Goal: Information Seeking & Learning: Learn about a topic

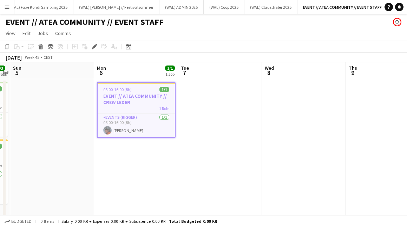
click at [181, 41] on app-toolbar "Copy Paste Paste Command V Paste with crew Command Shift V Paste linked Job [GE…" at bounding box center [203, 47] width 407 height 12
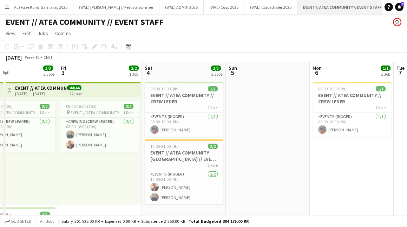
click at [383, 3] on app-icon "Close" at bounding box center [384, 3] width 3 height 3
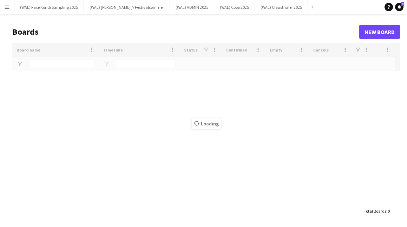
type input "***"
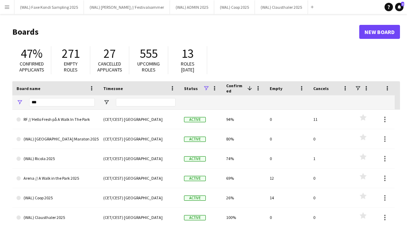
click at [1, 8] on button "Menu" at bounding box center [7, 7] width 14 height 14
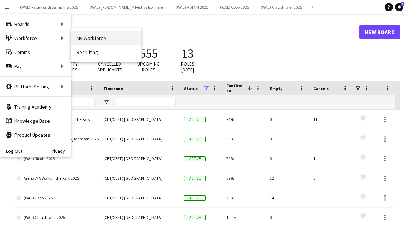
click at [79, 40] on link "My Workforce" at bounding box center [106, 38] width 70 height 14
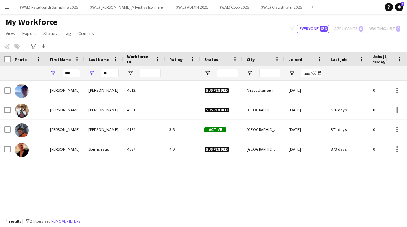
click at [114, 78] on div "**" at bounding box center [110, 73] width 18 height 8
click at [113, 77] on input "**" at bounding box center [110, 73] width 18 height 8
type input "*"
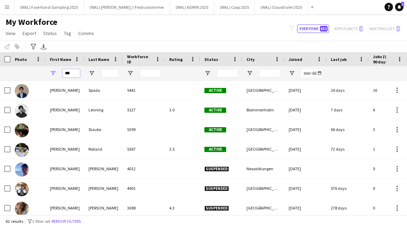
click at [71, 73] on input "***" at bounding box center [71, 73] width 18 height 8
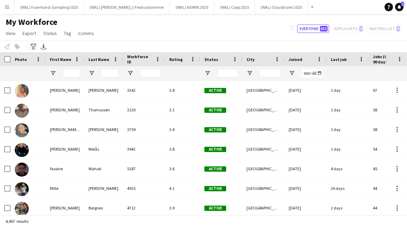
click at [31, 47] on icon "Advanced filters" at bounding box center [34, 47] width 6 height 6
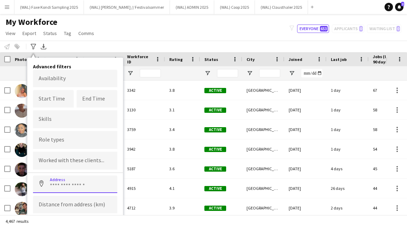
click at [62, 184] on input at bounding box center [75, 185] width 84 height 18
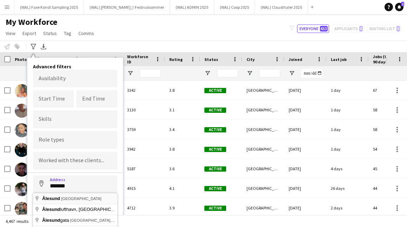
type input "**********"
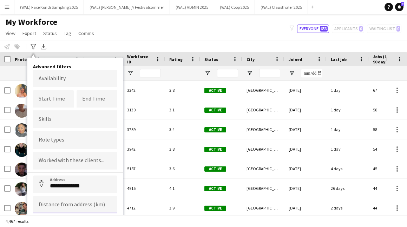
click at [68, 205] on input at bounding box center [75, 205] width 84 height 18
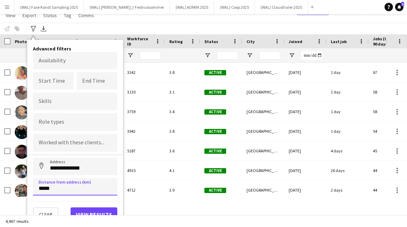
type input "*****"
click at [94, 213] on button "View results" at bounding box center [94, 215] width 47 height 14
type input "**********"
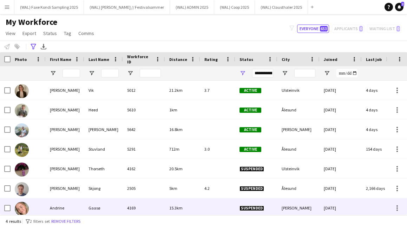
scroll to position [0, 0]
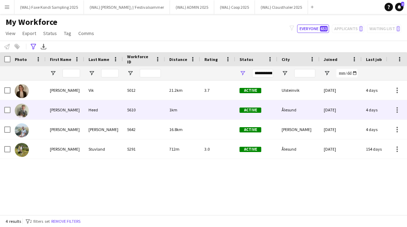
click at [144, 109] on div "5610" at bounding box center [144, 109] width 42 height 19
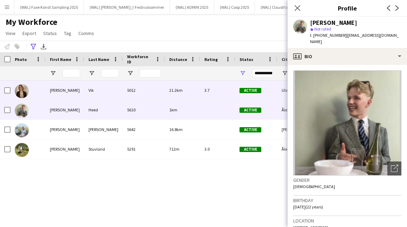
click at [139, 89] on div "5012" at bounding box center [144, 90] width 42 height 19
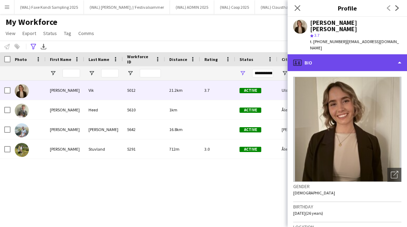
click at [330, 54] on div "profile Bio" at bounding box center [346, 62] width 119 height 17
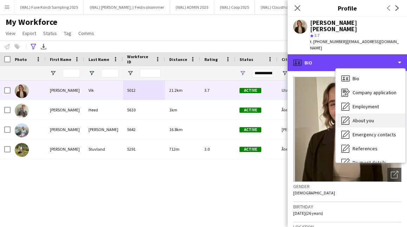
scroll to position [66, 0]
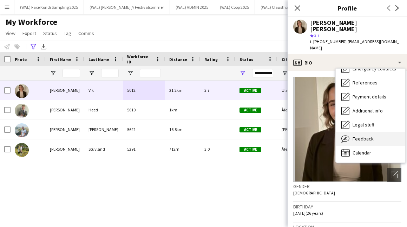
click at [354, 132] on div "Feedback Feedback" at bounding box center [369, 139] width 69 height 14
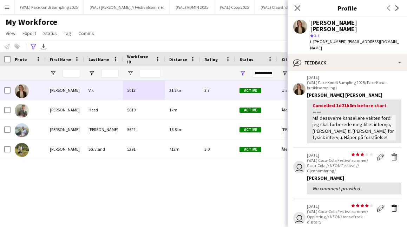
scroll to position [26, 0]
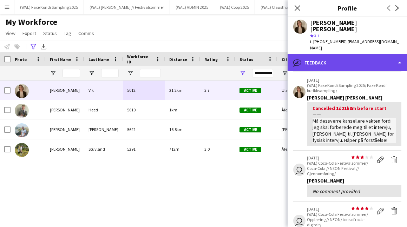
click at [328, 54] on div "bubble-pencil Feedback" at bounding box center [346, 62] width 119 height 17
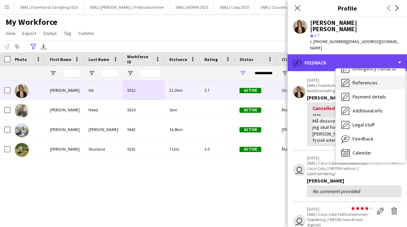
scroll to position [0, 0]
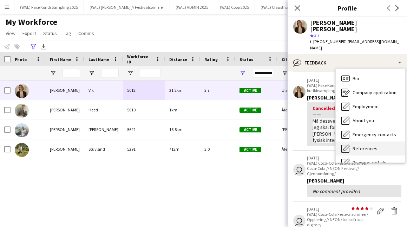
click at [351, 72] on div "Bio Bio" at bounding box center [369, 79] width 69 height 14
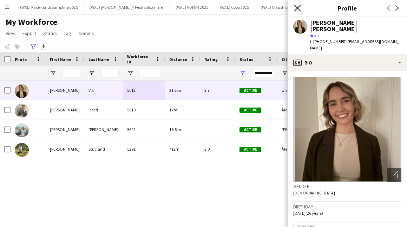
click at [297, 9] on icon at bounding box center [297, 8] width 7 height 7
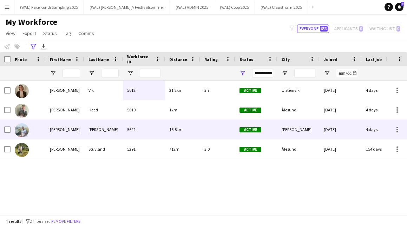
click at [129, 133] on div "5642" at bounding box center [144, 129] width 42 height 19
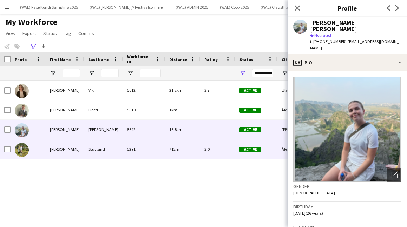
click at [121, 151] on div "Stuvland" at bounding box center [103, 149] width 39 height 19
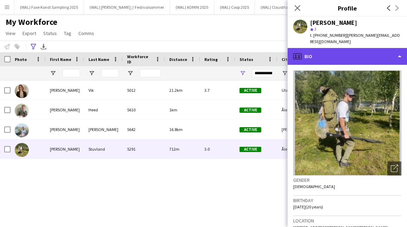
click at [335, 48] on div "profile Bio" at bounding box center [346, 56] width 119 height 17
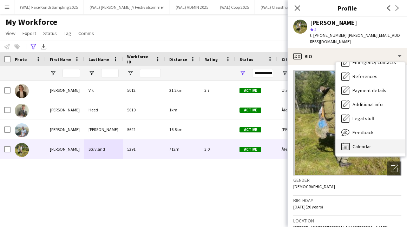
click at [357, 144] on span "Calendar" at bounding box center [361, 147] width 19 height 6
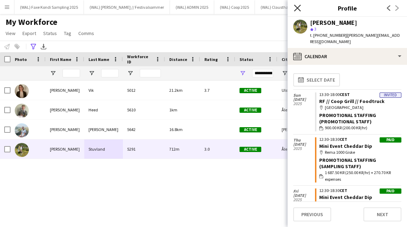
click at [300, 11] on icon at bounding box center [297, 8] width 7 height 7
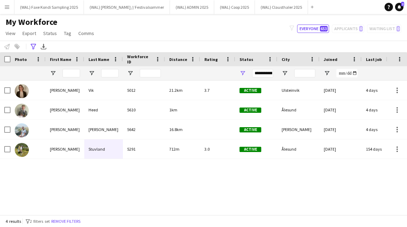
click at [247, 39] on div "My Workforce View Views Default view New view Update view Delete view Edit name…" at bounding box center [203, 29] width 407 height 24
click at [32, 45] on icon at bounding box center [33, 47] width 5 height 6
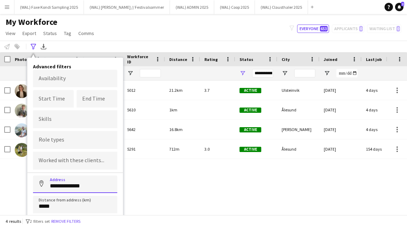
click at [85, 189] on input "**********" at bounding box center [75, 185] width 84 height 18
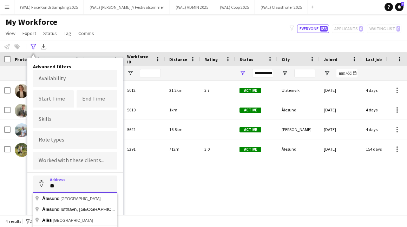
type input "*"
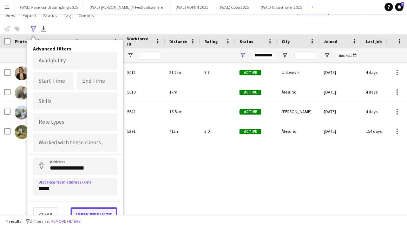
click at [86, 211] on button "View results" at bounding box center [94, 215] width 47 height 14
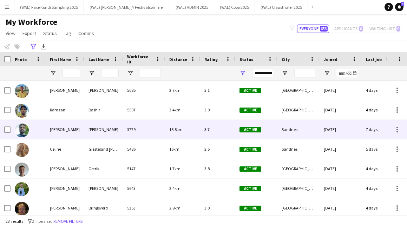
click at [173, 132] on span "15.8km" at bounding box center [175, 129] width 13 height 5
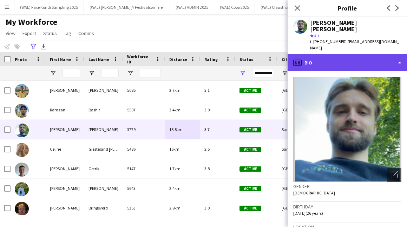
click at [355, 57] on div "profile Bio" at bounding box center [346, 62] width 119 height 17
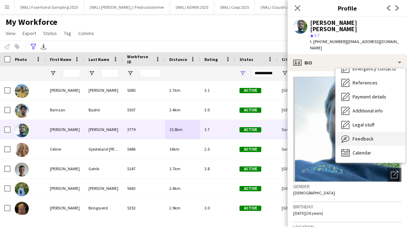
click at [359, 132] on div "Feedback Feedback" at bounding box center [369, 139] width 69 height 14
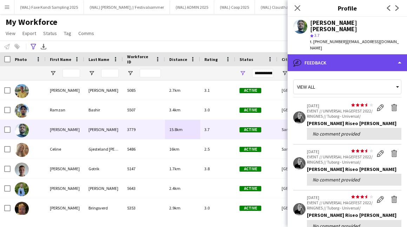
click at [319, 54] on div "bubble-pencil Feedback" at bounding box center [346, 62] width 119 height 17
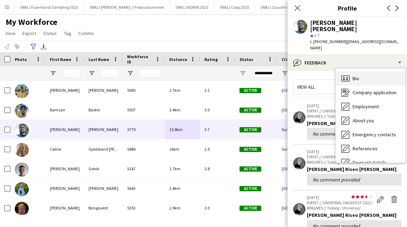
click at [350, 72] on div "Bio Bio" at bounding box center [369, 79] width 69 height 14
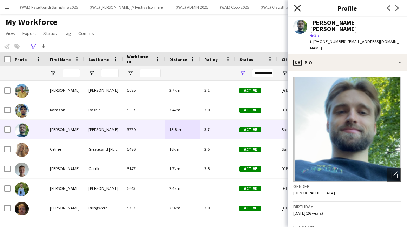
click at [299, 8] on icon "Close pop-in" at bounding box center [297, 8] width 7 height 7
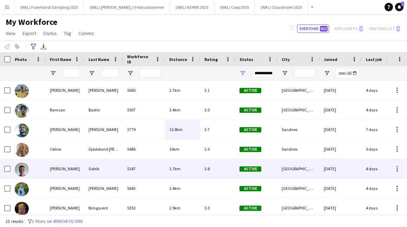
click at [168, 165] on div "1.7km" at bounding box center [182, 168] width 35 height 19
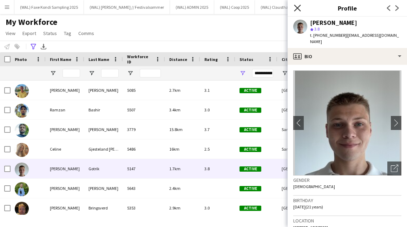
click at [298, 9] on icon "Close pop-in" at bounding box center [297, 8] width 7 height 7
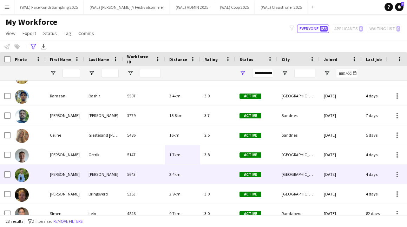
scroll to position [15, 0]
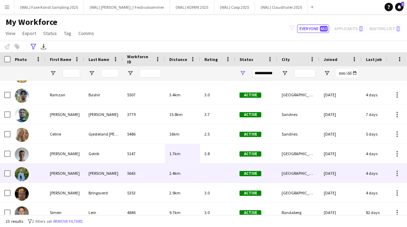
click at [125, 173] on div "5643" at bounding box center [144, 173] width 42 height 19
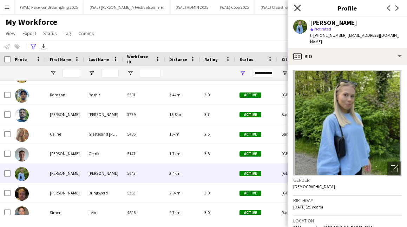
click at [295, 7] on icon "Close pop-in" at bounding box center [297, 8] width 7 height 7
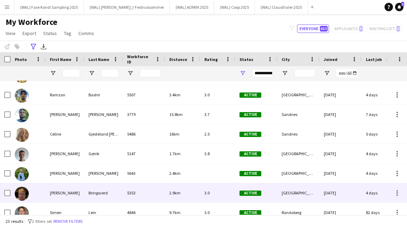
click at [125, 192] on div "5353" at bounding box center [144, 193] width 42 height 19
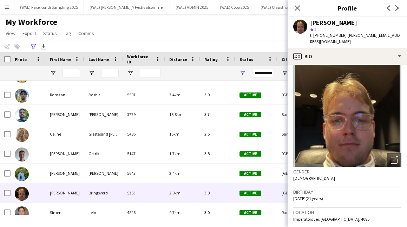
scroll to position [0, 0]
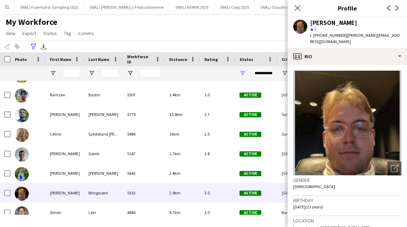
click at [340, 65] on app-crew-profile-bio "Open photos pop-in Gender [DEMOGRAPHIC_DATA] Birthday [DEMOGRAPHIC_DATA] (21 ye…" at bounding box center [346, 146] width 119 height 162
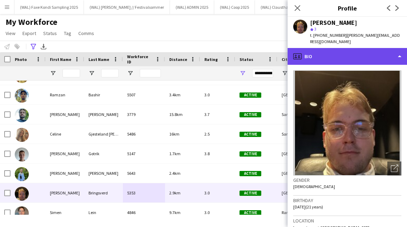
click at [340, 50] on div "profile Bio" at bounding box center [346, 56] width 119 height 17
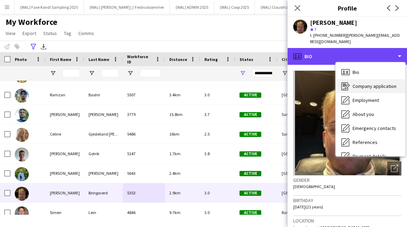
scroll to position [66, 0]
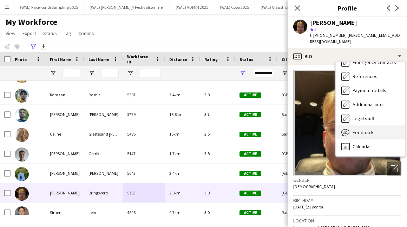
click at [350, 127] on div "Feedback Feedback" at bounding box center [369, 133] width 69 height 14
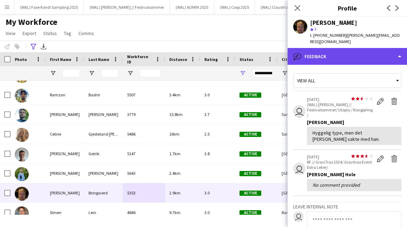
click at [335, 54] on div "bubble-pencil Feedback" at bounding box center [346, 56] width 119 height 17
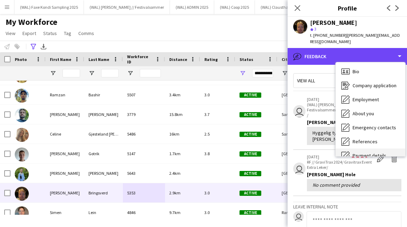
scroll to position [0, 0]
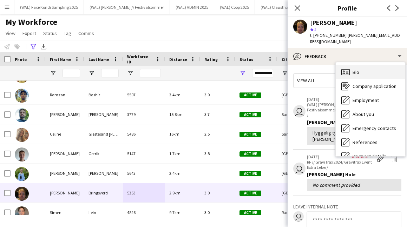
click at [355, 69] on span "Bio" at bounding box center [355, 72] width 7 height 6
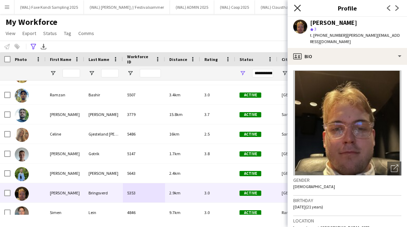
click at [297, 9] on icon "Close pop-in" at bounding box center [297, 8] width 7 height 7
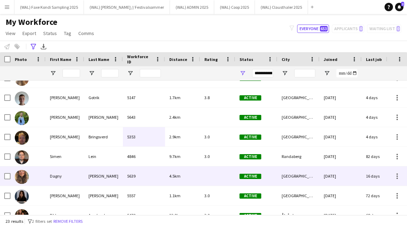
scroll to position [77, 0]
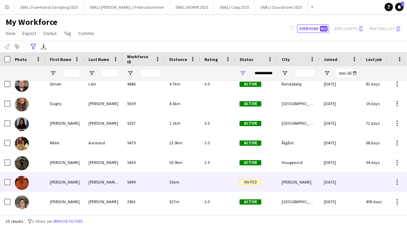
click at [154, 181] on div "5499" at bounding box center [144, 182] width 42 height 19
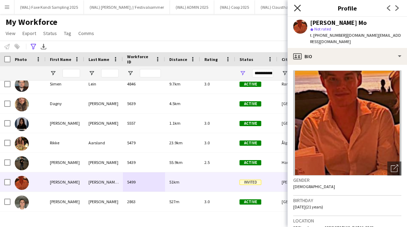
click at [298, 8] on icon "Close pop-in" at bounding box center [297, 8] width 7 height 7
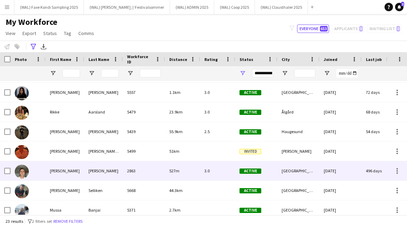
click at [167, 175] on div "527m" at bounding box center [182, 170] width 35 height 19
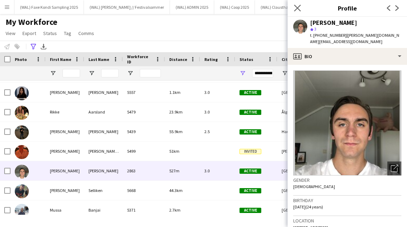
click at [293, 10] on app-icon "Close pop-in" at bounding box center [297, 8] width 10 height 10
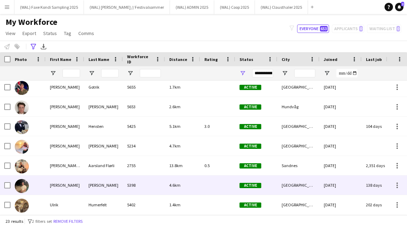
click at [152, 182] on div "5398" at bounding box center [144, 185] width 42 height 19
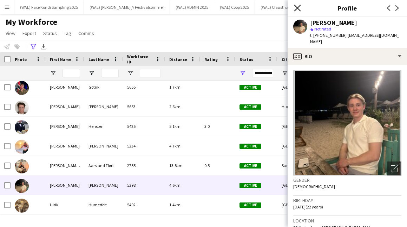
click at [296, 7] on icon at bounding box center [297, 8] width 7 height 7
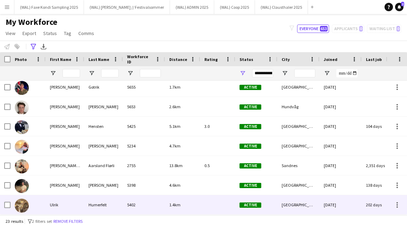
click at [155, 208] on div "5402" at bounding box center [144, 204] width 42 height 19
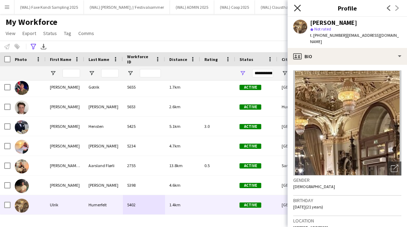
click at [300, 9] on icon "Close pop-in" at bounding box center [297, 8] width 7 height 7
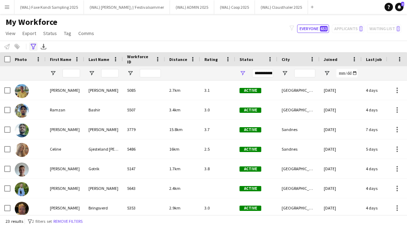
click at [36, 47] on icon "Advanced filters" at bounding box center [34, 47] width 6 height 6
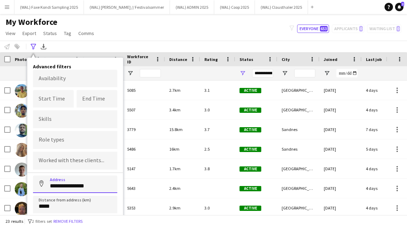
drag, startPoint x: 96, startPoint y: 185, endPoint x: 13, endPoint y: 182, distance: 82.9
click at [13, 182] on main "My Workforce View Views Default view New view Update view Delete view Edit name…" at bounding box center [203, 116] width 407 height 204
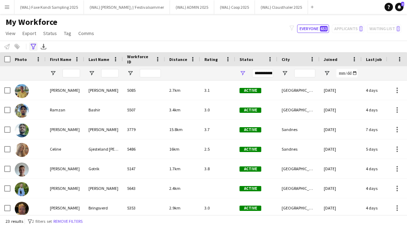
click at [34, 44] on div "Advanced filters" at bounding box center [33, 46] width 8 height 8
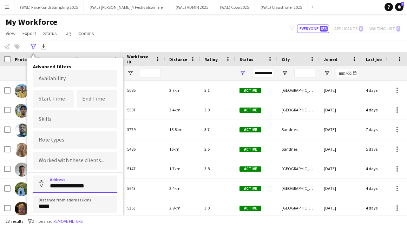
drag, startPoint x: 95, startPoint y: 185, endPoint x: 30, endPoint y: 185, distance: 64.9
click at [30, 185] on div "**********" at bounding box center [74, 152] width 95 height 188
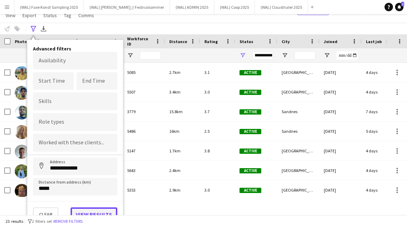
click at [94, 212] on button "View results" at bounding box center [94, 215] width 47 height 14
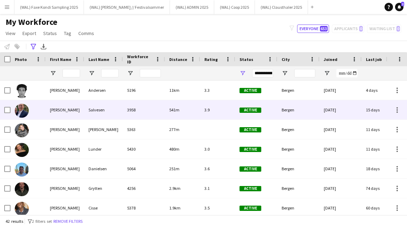
click at [164, 111] on div "3958" at bounding box center [144, 109] width 42 height 19
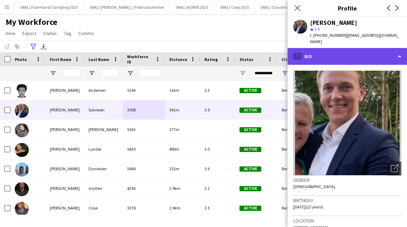
click at [364, 55] on div "profile Bio" at bounding box center [346, 56] width 119 height 17
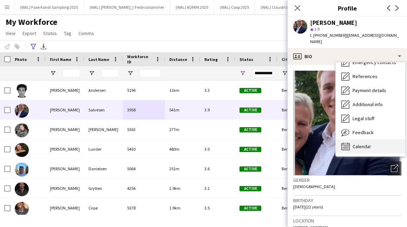
click at [359, 144] on span "Calendar" at bounding box center [361, 147] width 19 height 6
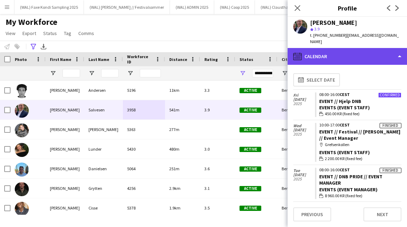
click at [362, 51] on div "calendar-full Calendar" at bounding box center [346, 56] width 119 height 17
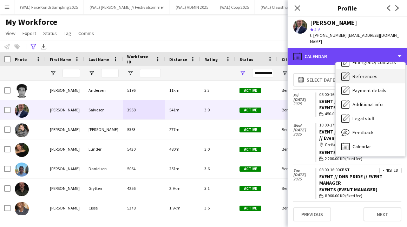
scroll to position [0, 0]
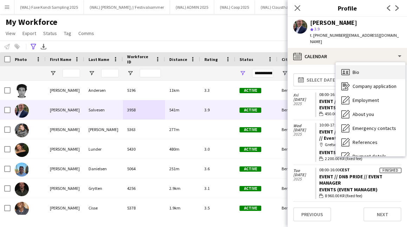
click at [362, 68] on div "Bio Bio" at bounding box center [369, 72] width 69 height 14
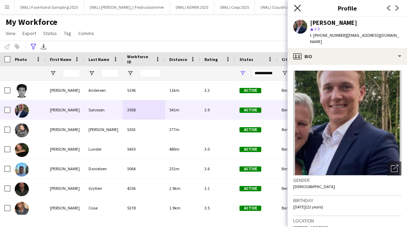
click at [298, 9] on icon at bounding box center [297, 8] width 7 height 7
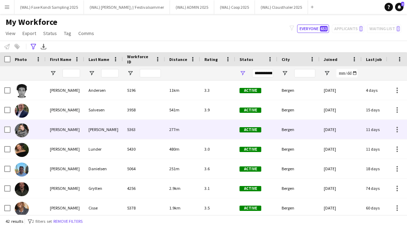
click at [169, 124] on div "277m" at bounding box center [182, 129] width 35 height 19
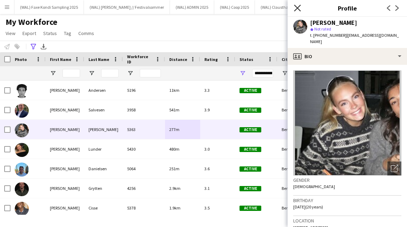
click at [298, 9] on icon at bounding box center [297, 8] width 7 height 7
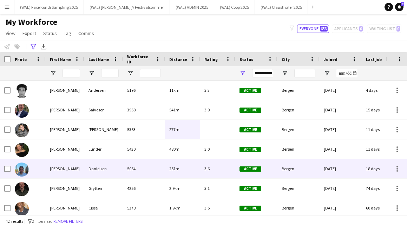
click at [169, 169] on div "251m" at bounding box center [182, 168] width 35 height 19
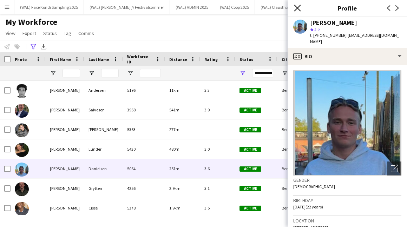
click at [298, 10] on icon "Close pop-in" at bounding box center [297, 8] width 7 height 7
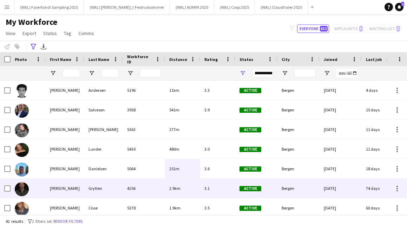
click at [151, 190] on div "4256" at bounding box center [144, 188] width 42 height 19
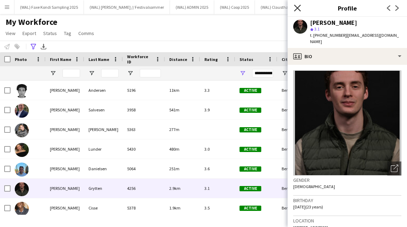
click at [294, 10] on icon "Close pop-in" at bounding box center [297, 8] width 7 height 7
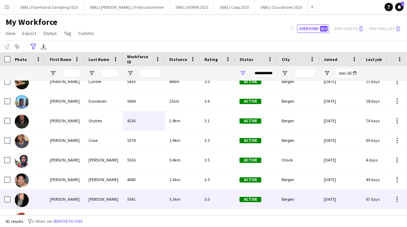
scroll to position [75, 0]
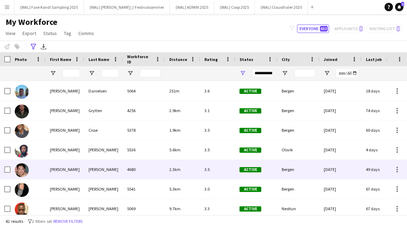
click at [177, 177] on div "2.3km" at bounding box center [182, 169] width 35 height 19
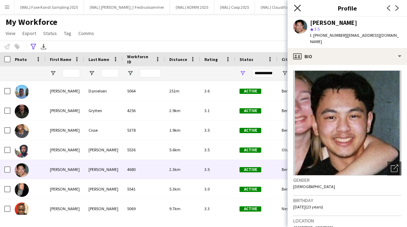
click at [299, 9] on icon "Close pop-in" at bounding box center [297, 8] width 7 height 7
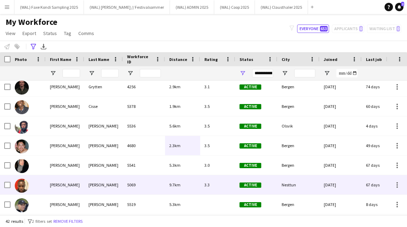
click at [144, 181] on div "5069" at bounding box center [144, 184] width 42 height 19
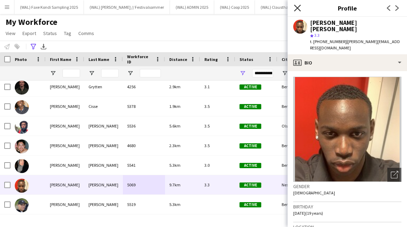
click at [300, 7] on icon "Close pop-in" at bounding box center [297, 8] width 7 height 7
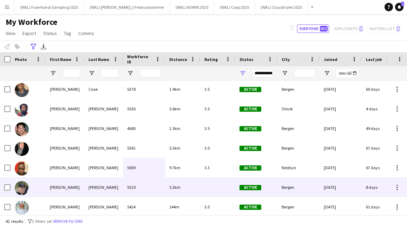
click at [155, 186] on div "5519" at bounding box center [144, 187] width 42 height 19
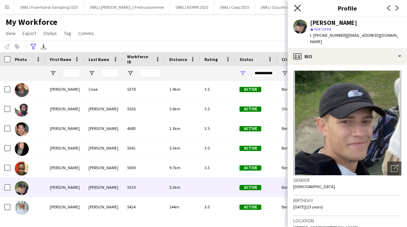
click at [298, 7] on icon at bounding box center [297, 8] width 7 height 7
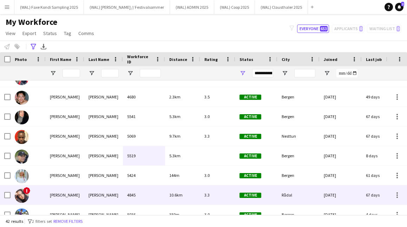
click at [160, 194] on div "4845" at bounding box center [144, 195] width 42 height 19
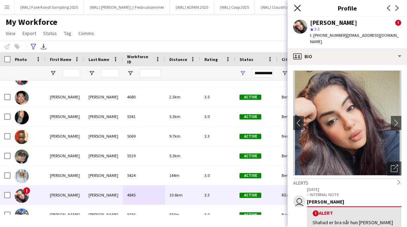
click at [295, 9] on icon "Close pop-in" at bounding box center [297, 8] width 7 height 7
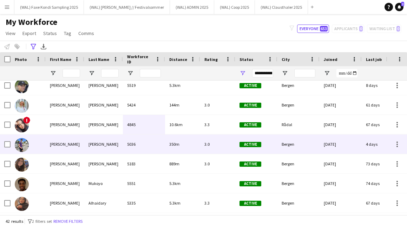
click at [176, 148] on div "350m" at bounding box center [182, 144] width 35 height 19
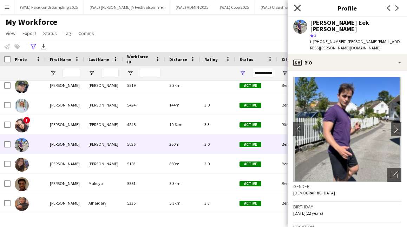
click at [300, 9] on icon "Close pop-in" at bounding box center [297, 8] width 7 height 7
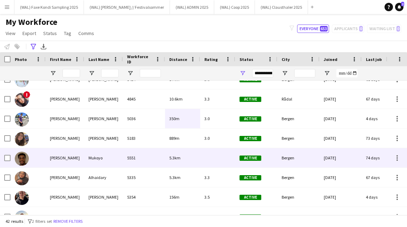
click at [175, 161] on div "5.3km" at bounding box center [182, 157] width 35 height 19
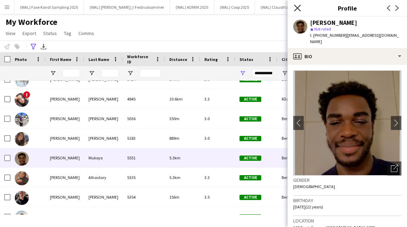
click at [298, 7] on icon at bounding box center [297, 8] width 7 height 7
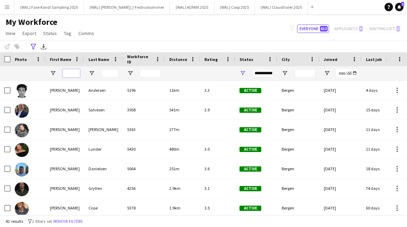
click at [74, 74] on input "First Name Filter Input" at bounding box center [71, 73] width 18 height 8
click at [35, 47] on icon "Advanced filters" at bounding box center [34, 47] width 6 height 6
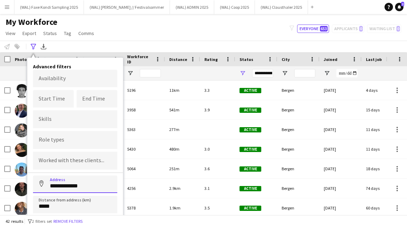
drag, startPoint x: 92, startPoint y: 184, endPoint x: 31, endPoint y: 184, distance: 60.7
click at [31, 184] on div "**********" at bounding box center [74, 152] width 95 height 188
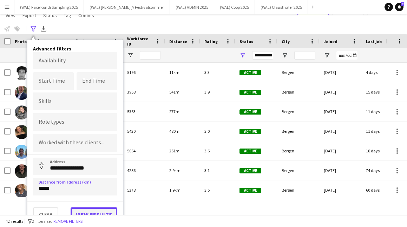
click at [86, 213] on button "View results" at bounding box center [94, 215] width 47 height 14
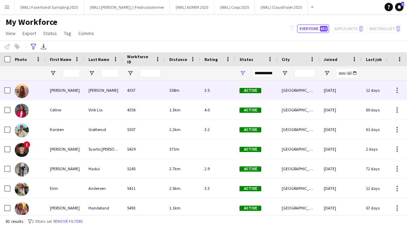
click at [145, 91] on div "4357" at bounding box center [144, 90] width 42 height 19
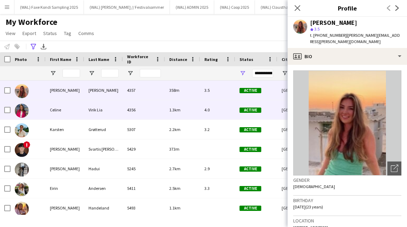
click at [146, 113] on div "4356" at bounding box center [144, 109] width 42 height 19
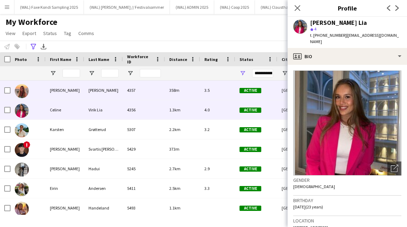
click at [142, 98] on div "4357" at bounding box center [144, 90] width 42 height 19
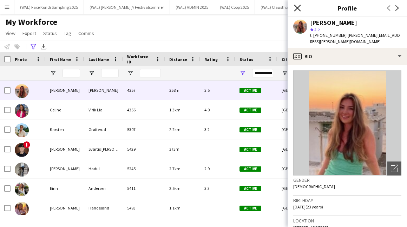
click at [298, 8] on icon at bounding box center [297, 8] width 7 height 7
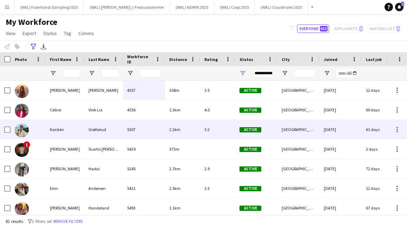
click at [149, 128] on div "5307" at bounding box center [144, 129] width 42 height 19
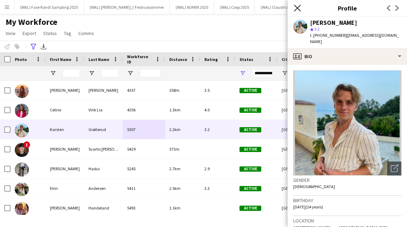
click at [298, 9] on icon at bounding box center [297, 8] width 7 height 7
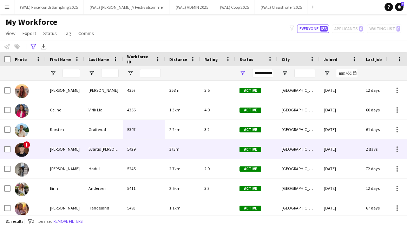
click at [175, 148] on span "373m" at bounding box center [174, 149] width 10 height 5
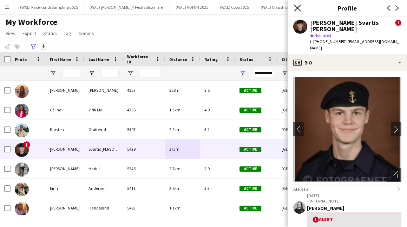
click at [298, 8] on icon at bounding box center [297, 8] width 7 height 7
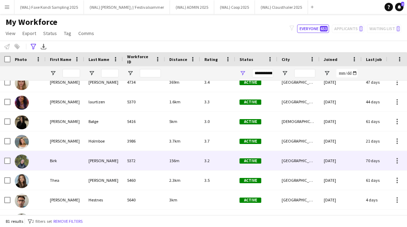
click at [160, 164] on div "5372" at bounding box center [144, 160] width 42 height 19
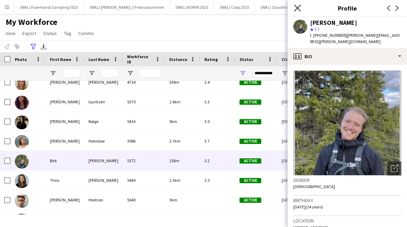
click at [298, 8] on icon at bounding box center [297, 8] width 7 height 7
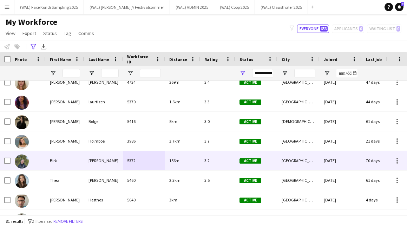
click at [182, 159] on div "156m" at bounding box center [182, 160] width 35 height 19
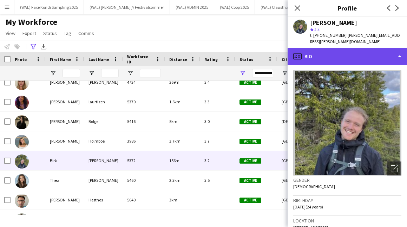
click at [328, 56] on div "profile Bio" at bounding box center [346, 56] width 119 height 17
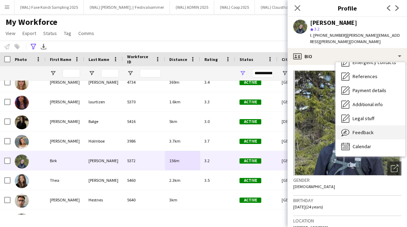
click at [364, 126] on div "Feedback Feedback" at bounding box center [369, 133] width 69 height 14
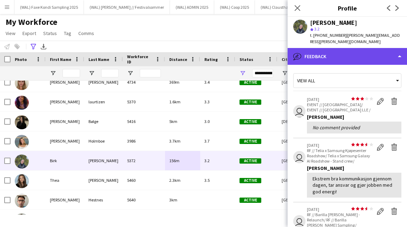
click at [320, 49] on div "bubble-pencil Feedback" at bounding box center [346, 56] width 119 height 17
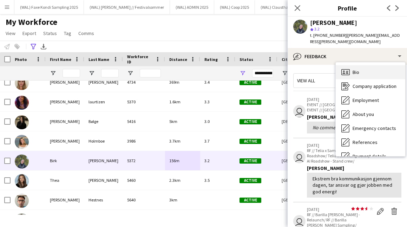
click at [353, 69] on span "Bio" at bounding box center [355, 72] width 7 height 6
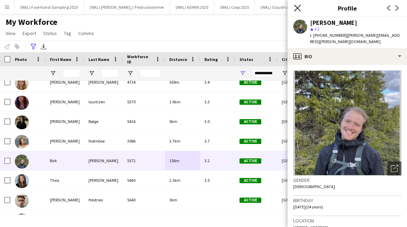
click at [296, 8] on icon at bounding box center [297, 8] width 7 height 7
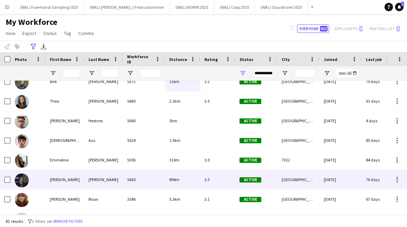
click at [163, 179] on div "5450" at bounding box center [144, 179] width 42 height 19
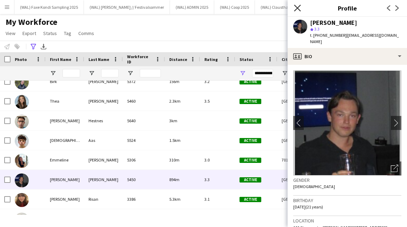
click at [297, 7] on icon "Close pop-in" at bounding box center [297, 8] width 7 height 7
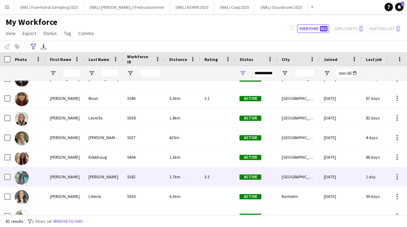
click at [171, 180] on div "1.7km" at bounding box center [182, 176] width 35 height 19
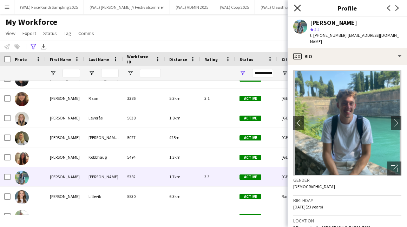
click at [297, 11] on icon "Close pop-in" at bounding box center [297, 8] width 7 height 7
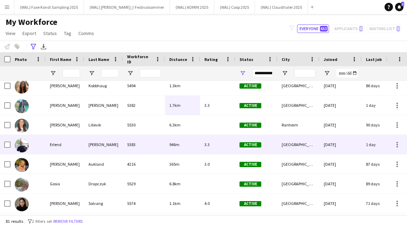
click at [198, 147] on div "946m" at bounding box center [182, 144] width 35 height 19
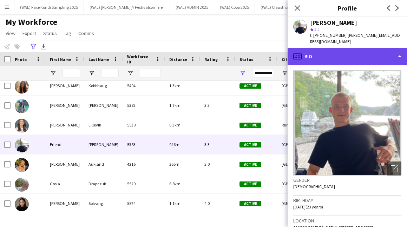
click at [347, 55] on div "profile Bio" at bounding box center [346, 56] width 119 height 17
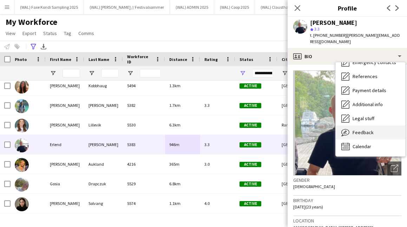
click at [361, 129] on span "Feedback" at bounding box center [362, 132] width 21 height 6
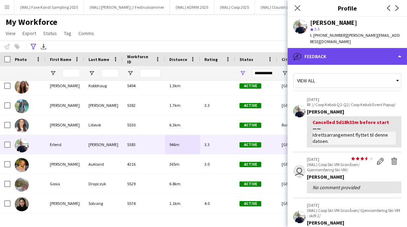
click at [333, 48] on div "bubble-pencil Feedback" at bounding box center [346, 56] width 119 height 17
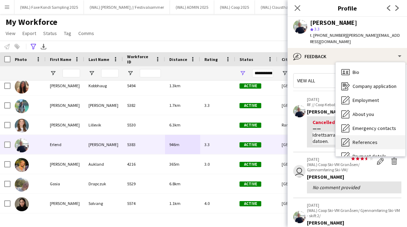
click at [355, 69] on span "Bio" at bounding box center [355, 72] width 7 height 6
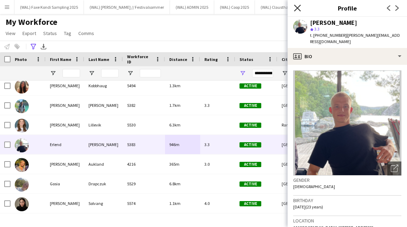
click at [299, 9] on icon at bounding box center [297, 8] width 7 height 7
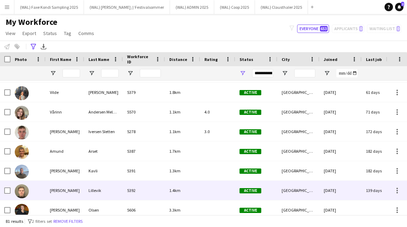
click at [168, 191] on div "1.4km" at bounding box center [182, 190] width 35 height 19
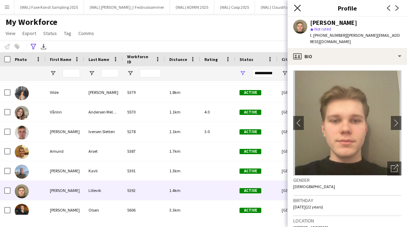
click at [297, 10] on icon "Close pop-in" at bounding box center [297, 8] width 7 height 7
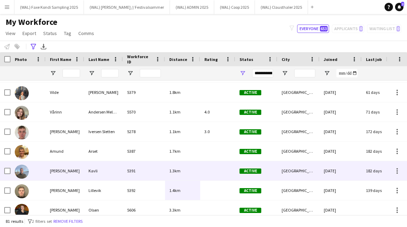
click at [179, 169] on span "1.3km" at bounding box center [174, 170] width 11 height 5
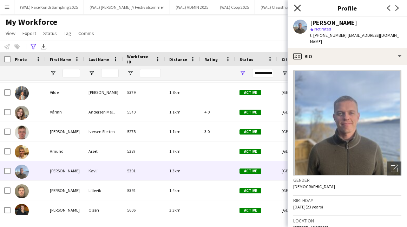
click at [295, 8] on icon "Close pop-in" at bounding box center [297, 8] width 7 height 7
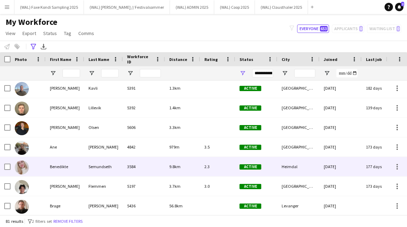
click at [207, 159] on div "2.3" at bounding box center [217, 166] width 35 height 19
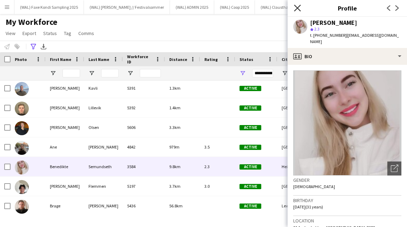
click at [299, 7] on icon at bounding box center [297, 8] width 7 height 7
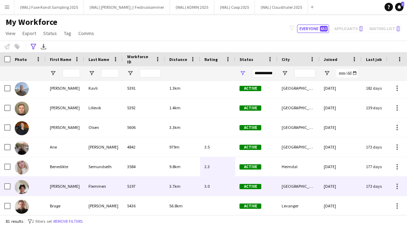
click at [181, 184] on div "3.7km" at bounding box center [182, 186] width 35 height 19
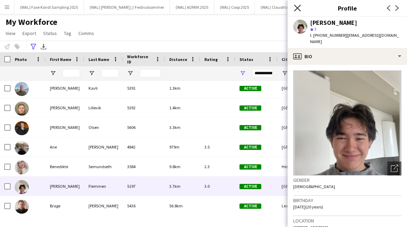
click at [297, 6] on icon "Close pop-in" at bounding box center [297, 8] width 7 height 7
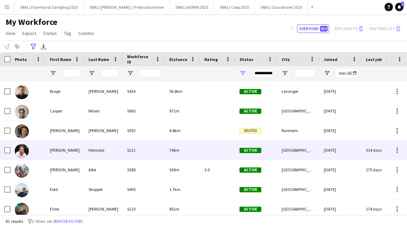
click at [194, 143] on div "746m" at bounding box center [182, 150] width 35 height 19
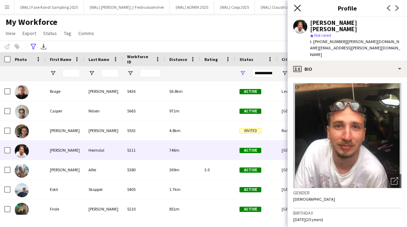
click at [297, 8] on icon at bounding box center [297, 8] width 7 height 7
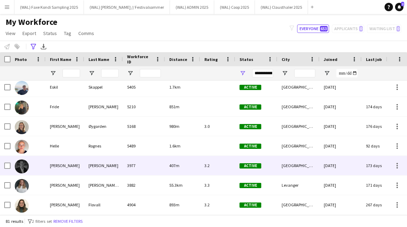
click at [175, 169] on div "407m" at bounding box center [182, 165] width 35 height 19
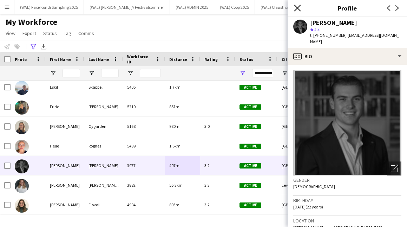
click at [299, 7] on icon "Close pop-in" at bounding box center [297, 8] width 7 height 7
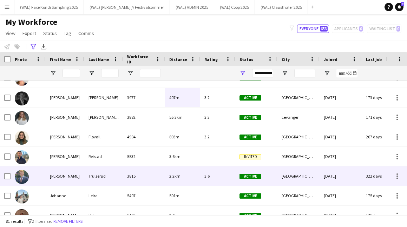
click at [158, 173] on div "3815" at bounding box center [144, 176] width 42 height 19
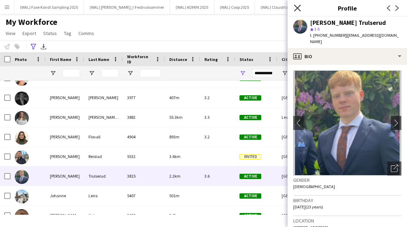
click at [298, 9] on icon at bounding box center [297, 8] width 7 height 7
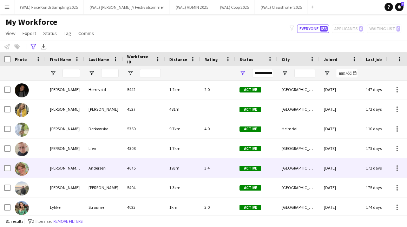
click at [176, 161] on div "193m" at bounding box center [182, 168] width 35 height 19
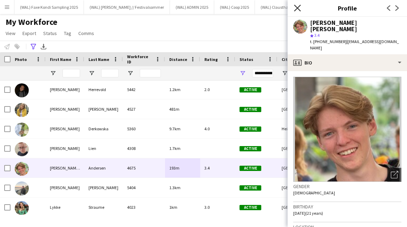
click at [298, 7] on icon "Close pop-in" at bounding box center [297, 8] width 7 height 7
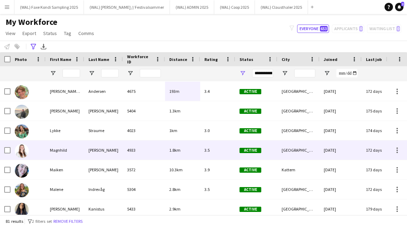
click at [180, 156] on div "1.8km" at bounding box center [182, 150] width 35 height 19
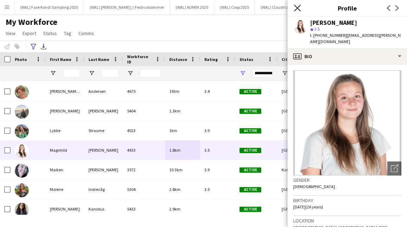
click at [299, 9] on icon "Close pop-in" at bounding box center [297, 8] width 7 height 7
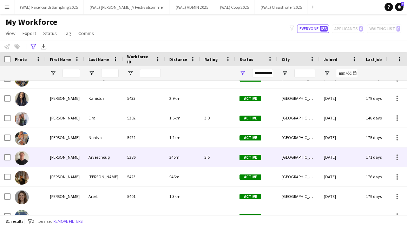
click at [162, 154] on div "5386" at bounding box center [144, 157] width 42 height 19
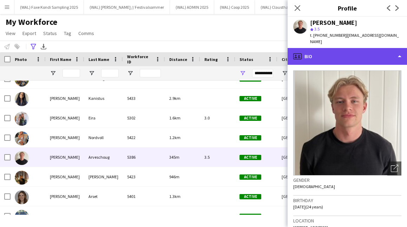
click at [314, 51] on div "profile Bio" at bounding box center [346, 56] width 119 height 17
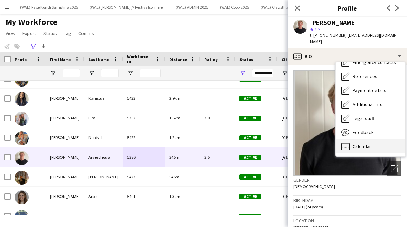
click at [360, 144] on span "Calendar" at bounding box center [361, 147] width 19 height 6
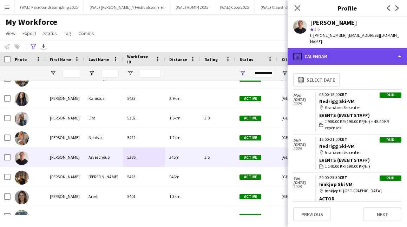
click at [350, 52] on div "calendar-full Calendar" at bounding box center [346, 56] width 119 height 17
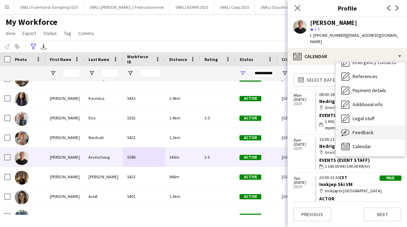
click at [358, 129] on span "Feedback" at bounding box center [362, 132] width 21 height 6
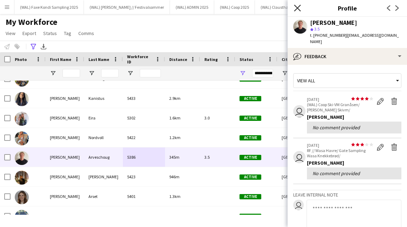
click at [298, 8] on icon "Close pop-in" at bounding box center [297, 8] width 7 height 7
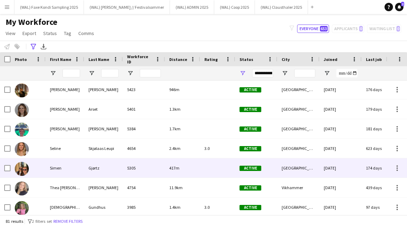
click at [177, 166] on span "417m" at bounding box center [174, 168] width 10 height 5
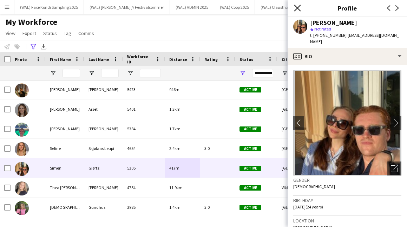
click at [295, 7] on icon "Close pop-in" at bounding box center [297, 8] width 7 height 7
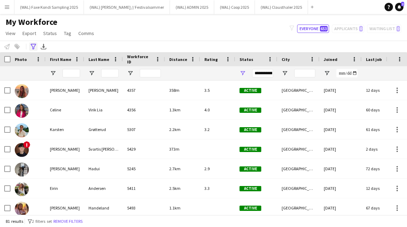
click at [31, 44] on icon at bounding box center [33, 47] width 5 height 6
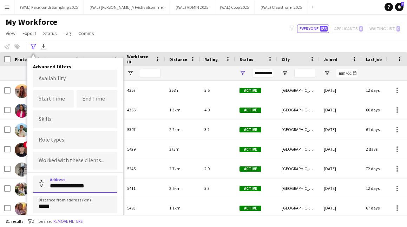
drag, startPoint x: 100, startPoint y: 186, endPoint x: 48, endPoint y: 183, distance: 51.3
click at [48, 183] on input "**********" at bounding box center [75, 185] width 84 height 18
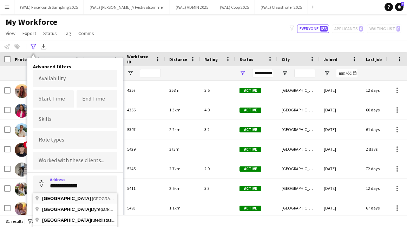
type input "**********"
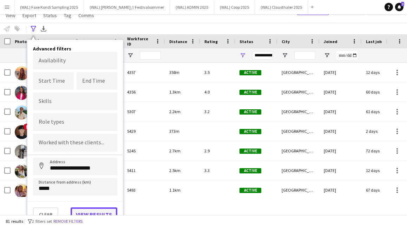
click at [85, 212] on button "View results" at bounding box center [94, 215] width 47 height 14
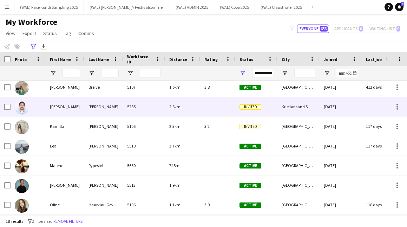
click at [173, 113] on div "2.6km" at bounding box center [182, 106] width 35 height 19
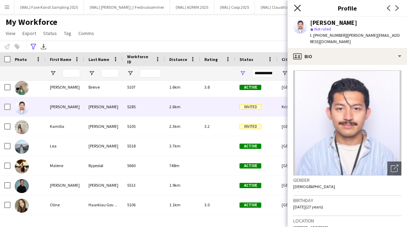
click at [297, 9] on icon "Close pop-in" at bounding box center [297, 8] width 7 height 7
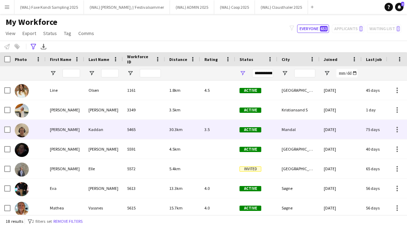
click at [172, 124] on div "30.3km" at bounding box center [182, 129] width 35 height 19
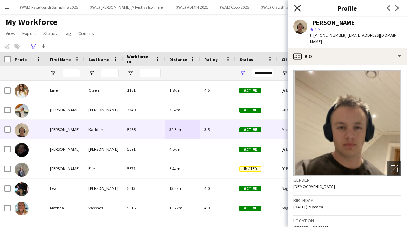
click at [297, 7] on icon at bounding box center [297, 8] width 7 height 7
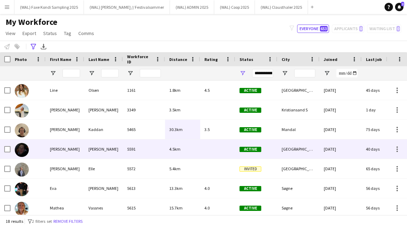
click at [127, 151] on div "5591" at bounding box center [144, 149] width 42 height 19
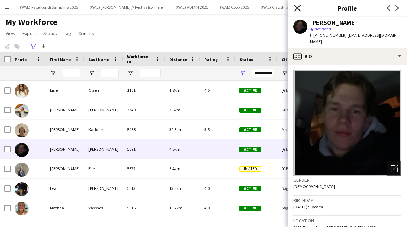
click at [299, 6] on icon at bounding box center [297, 8] width 7 height 7
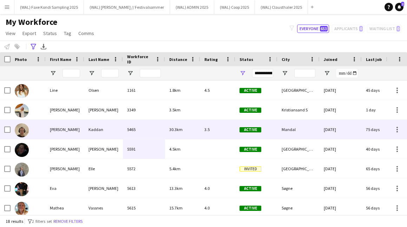
click at [215, 128] on div "3.5" at bounding box center [217, 129] width 35 height 19
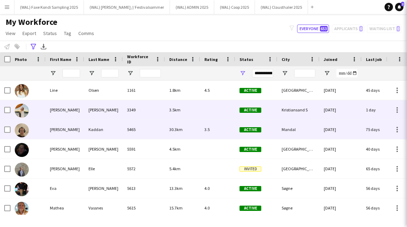
click at [215, 119] on div at bounding box center [217, 109] width 35 height 19
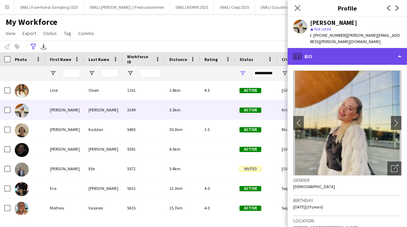
click at [338, 55] on div "profile Bio" at bounding box center [346, 56] width 119 height 17
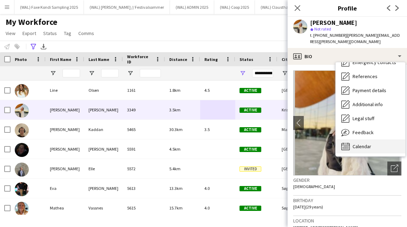
click at [352, 143] on div "Calendar Calendar" at bounding box center [369, 147] width 69 height 14
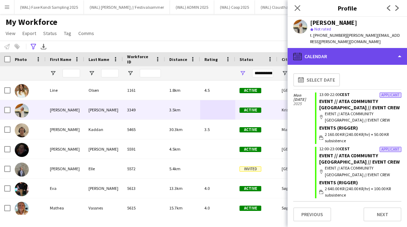
click at [345, 48] on div "calendar-full Calendar" at bounding box center [346, 56] width 119 height 17
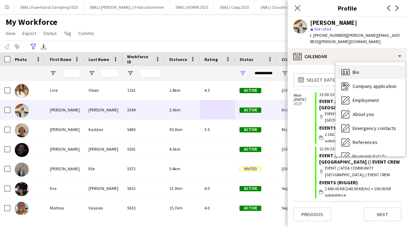
click at [352, 69] on span "Bio" at bounding box center [355, 72] width 7 height 6
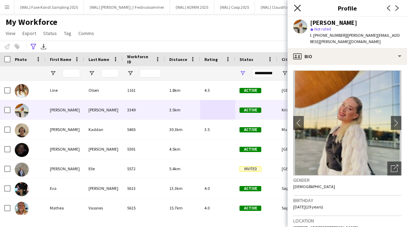
click at [296, 9] on icon at bounding box center [297, 8] width 7 height 7
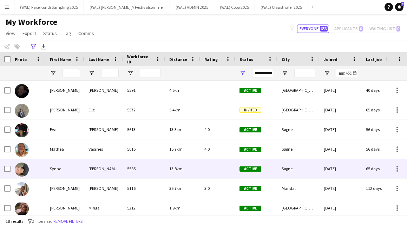
click at [161, 166] on div "5585" at bounding box center [144, 168] width 42 height 19
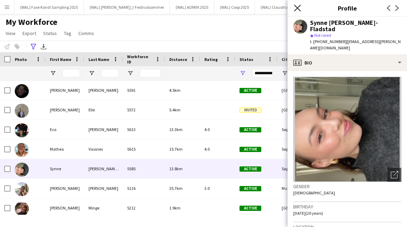
click at [298, 9] on icon "Close pop-in" at bounding box center [297, 8] width 7 height 7
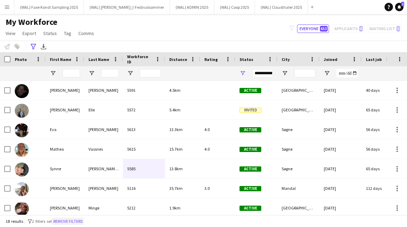
click at [70, 219] on button "Remove filters" at bounding box center [68, 222] width 32 height 8
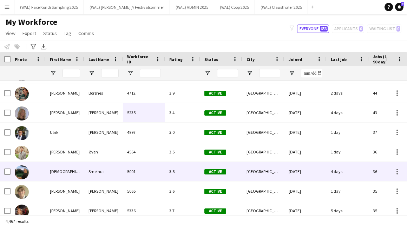
click at [147, 171] on div "5001" at bounding box center [144, 171] width 42 height 19
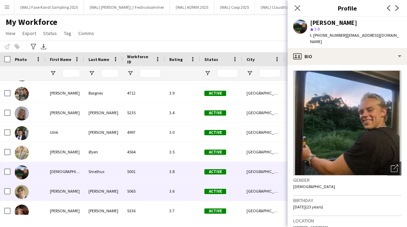
click at [149, 188] on div "5065" at bounding box center [144, 191] width 42 height 19
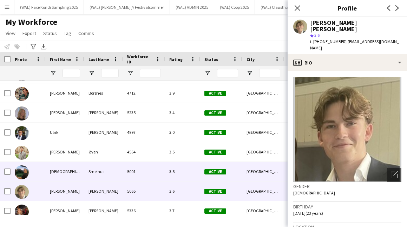
click at [148, 174] on div "5001" at bounding box center [144, 171] width 42 height 19
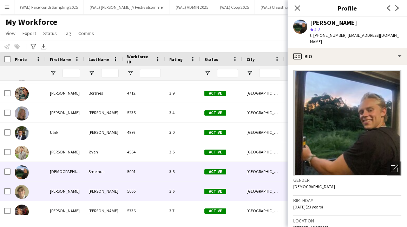
click at [146, 194] on div "5065" at bounding box center [144, 191] width 42 height 19
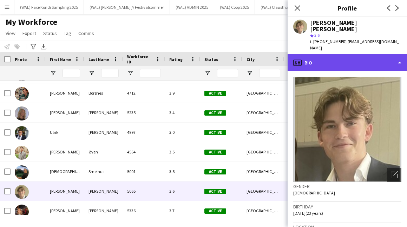
click at [368, 54] on div "profile Bio" at bounding box center [346, 62] width 119 height 17
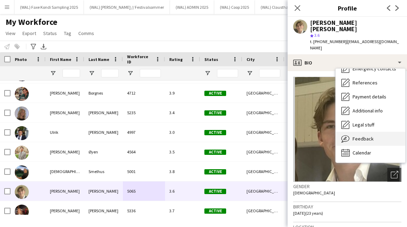
click at [357, 136] on span "Feedback" at bounding box center [362, 139] width 21 height 6
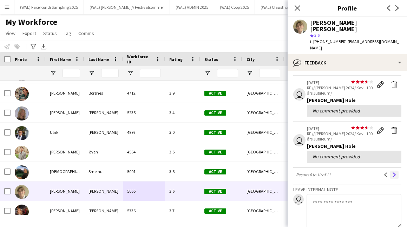
click at [392, 173] on app-icon "Next" at bounding box center [394, 175] width 5 height 5
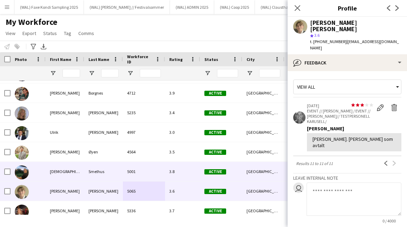
click at [175, 176] on div "3.8" at bounding box center [182, 171] width 35 height 19
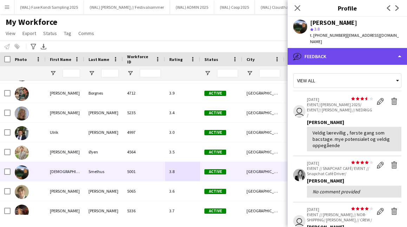
click at [341, 51] on div "bubble-pencil Feedback" at bounding box center [346, 56] width 119 height 17
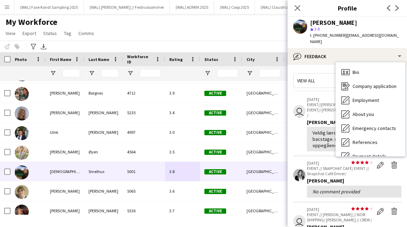
click at [288, 117] on app-crew-profile-feedback-tab "View all user star star star star star star star star star star [DATE] EVENT//W…" at bounding box center [346, 146] width 119 height 162
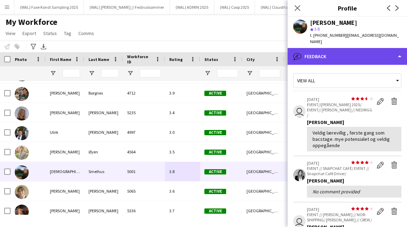
click at [324, 54] on div "bubble-pencil Feedback" at bounding box center [346, 56] width 119 height 17
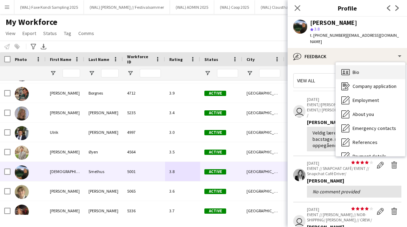
click at [353, 69] on span "Bio" at bounding box center [355, 72] width 7 height 6
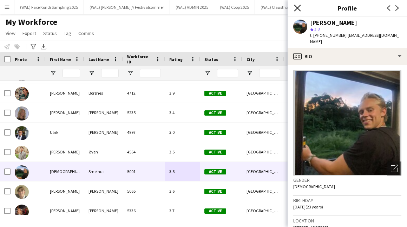
click at [297, 8] on icon at bounding box center [297, 8] width 7 height 7
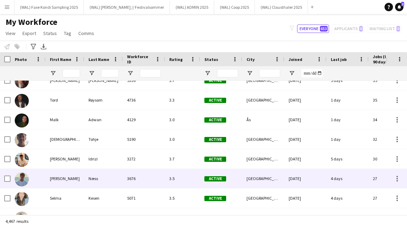
click at [126, 177] on div "3676" at bounding box center [144, 178] width 42 height 19
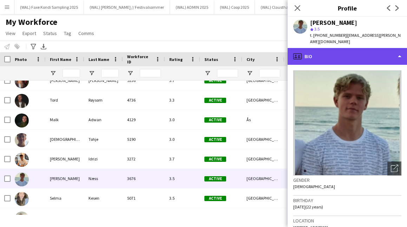
click at [330, 51] on div "profile Bio" at bounding box center [346, 56] width 119 height 17
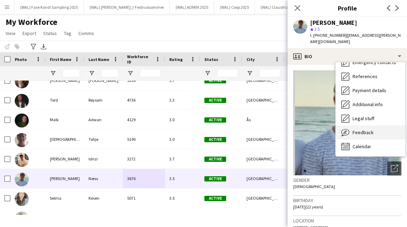
click at [357, 129] on span "Feedback" at bounding box center [362, 132] width 21 height 6
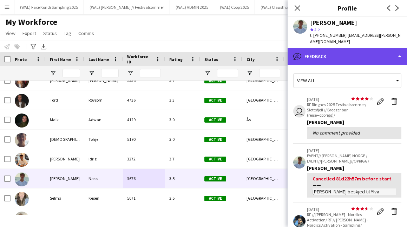
click at [326, 49] on div "bubble-pencil Feedback" at bounding box center [346, 56] width 119 height 17
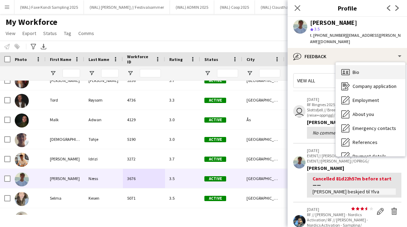
click at [357, 69] on div "Bio Bio" at bounding box center [369, 72] width 69 height 14
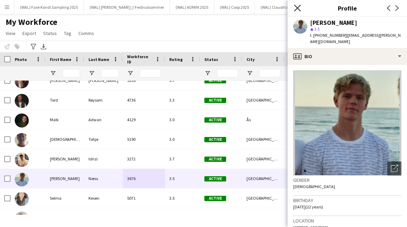
click at [299, 10] on icon at bounding box center [297, 8] width 7 height 7
